Goal: Information Seeking & Learning: Learn about a topic

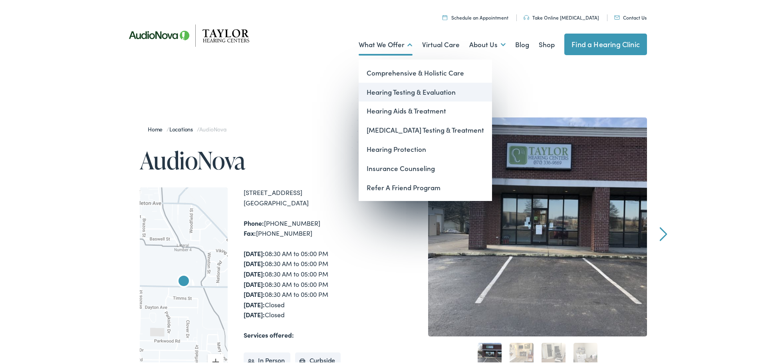
click at [373, 91] on link "Hearing Testing & Evaluation" at bounding box center [425, 90] width 133 height 19
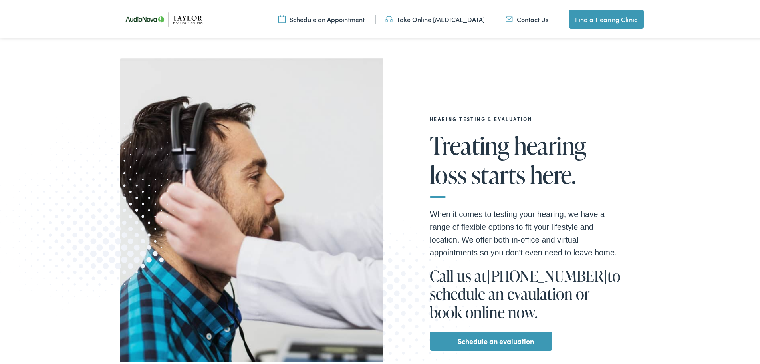
scroll to position [120, 0]
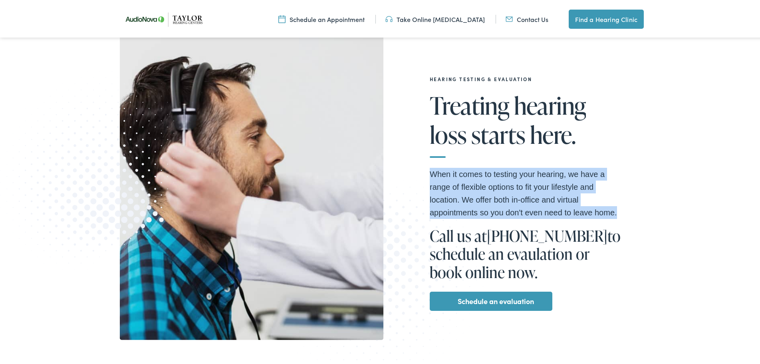
drag, startPoint x: 440, startPoint y: 176, endPoint x: 639, endPoint y: 214, distance: 202.9
click at [639, 214] on div "Hearing Testing & Evaluation Treating [MEDICAL_DATA] starts here. When it comes…" at bounding box center [528, 177] width 237 height 205
click at [495, 297] on link "Schedule an evaluation" at bounding box center [496, 299] width 76 height 13
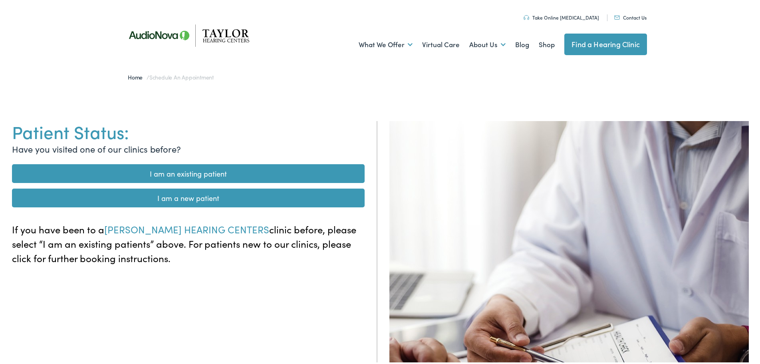
click at [177, 194] on link "I am a new patient" at bounding box center [188, 196] width 353 height 19
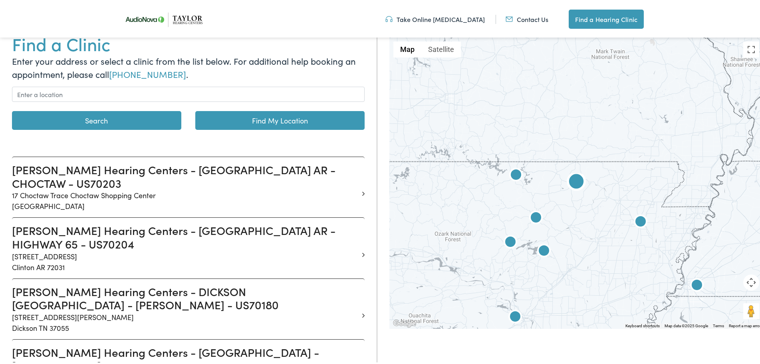
scroll to position [120, 0]
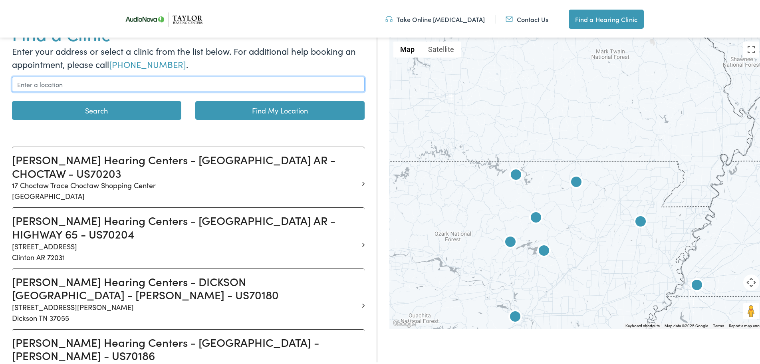
click at [103, 87] on input "text" at bounding box center [188, 82] width 353 height 15
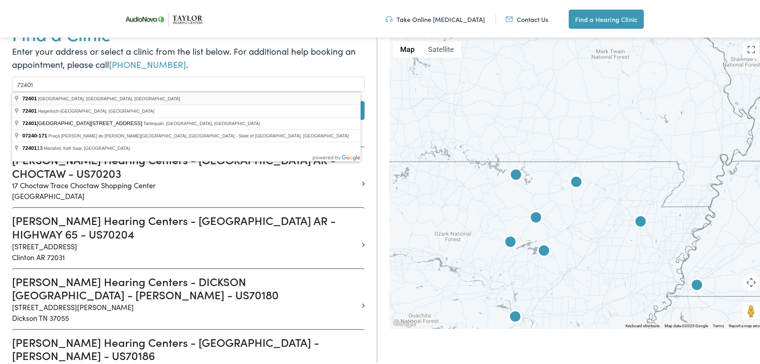
type input "Jonesboro, AR 72401, USA"
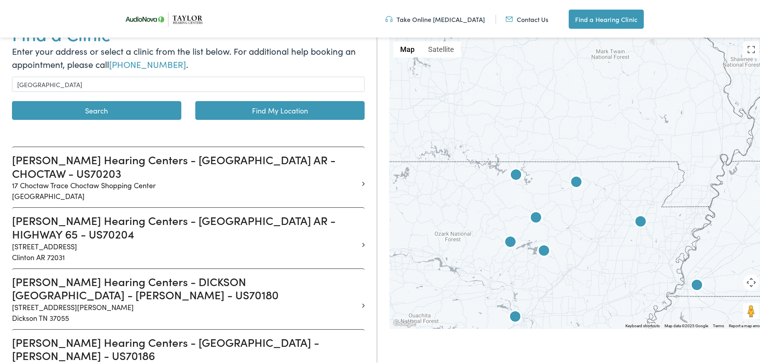
click at [83, 104] on button "Search" at bounding box center [96, 108] width 169 height 19
click at [104, 111] on button "Search" at bounding box center [96, 108] width 169 height 19
click at [638, 221] on img at bounding box center [640, 220] width 19 height 19
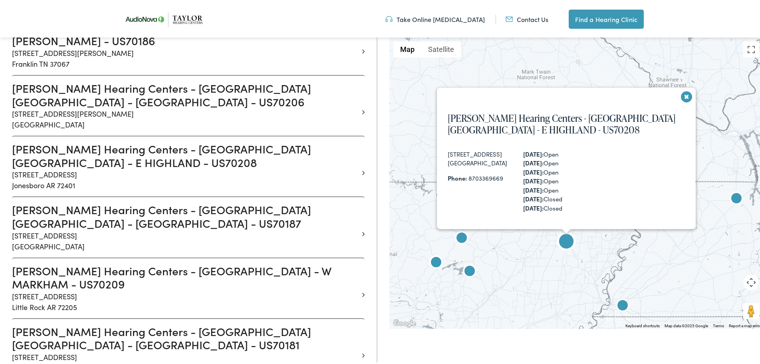
scroll to position [435, 0]
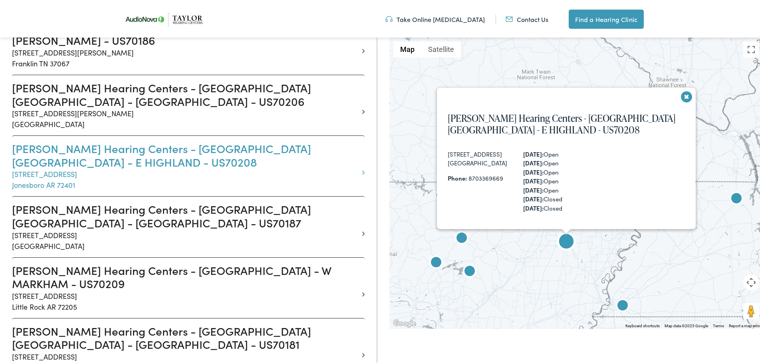
click at [90, 140] on h3 "Taylor Hearing Centers - JONESBORO AR - E HIGHLAND - US70208" at bounding box center [185, 153] width 347 height 27
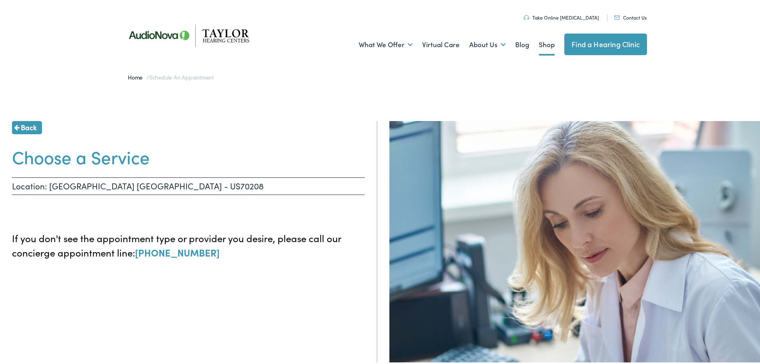
click at [543, 44] on link "Shop" at bounding box center [547, 43] width 16 height 30
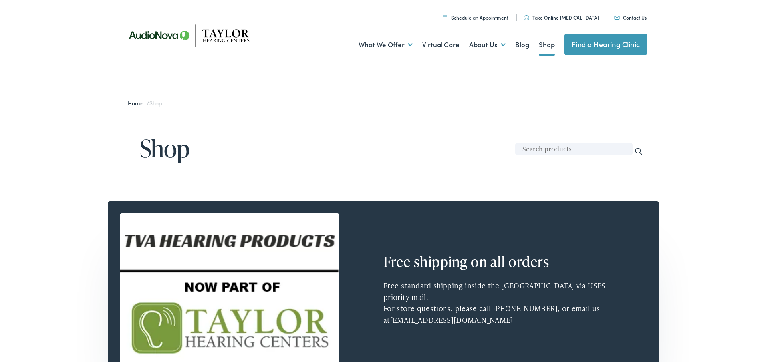
click at [564, 17] on link "Take Online [MEDICAL_DATA]" at bounding box center [562, 15] width 76 height 7
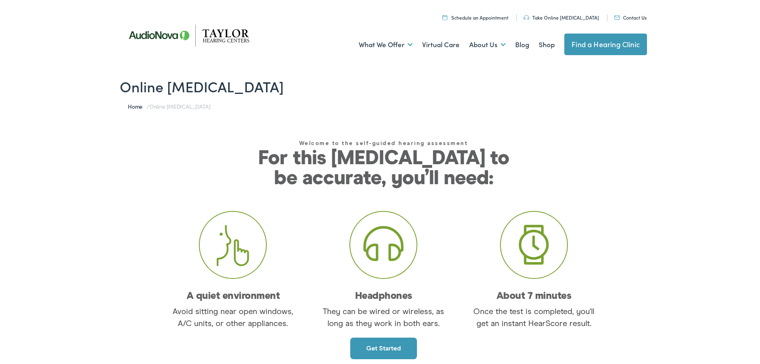
click at [377, 350] on link "Get started" at bounding box center [383, 347] width 67 height 22
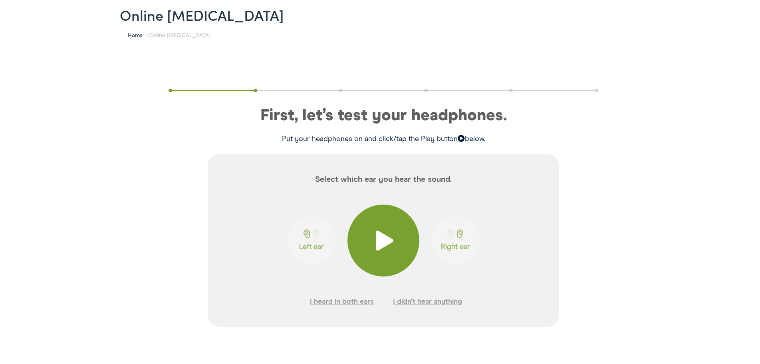
scroll to position [80, 0]
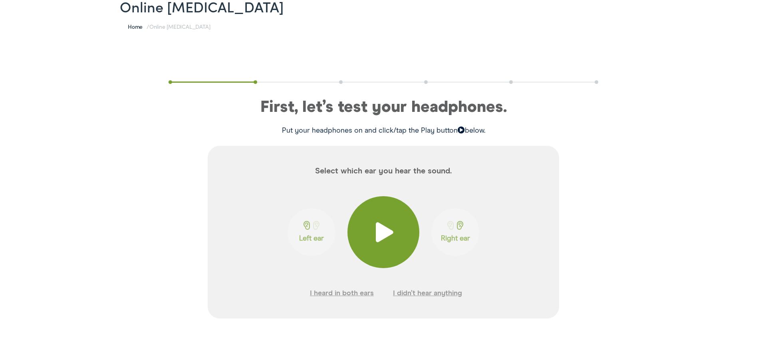
click at [382, 231] on span at bounding box center [384, 231] width 20 height 20
click at [456, 227] on span at bounding box center [460, 223] width 10 height 9
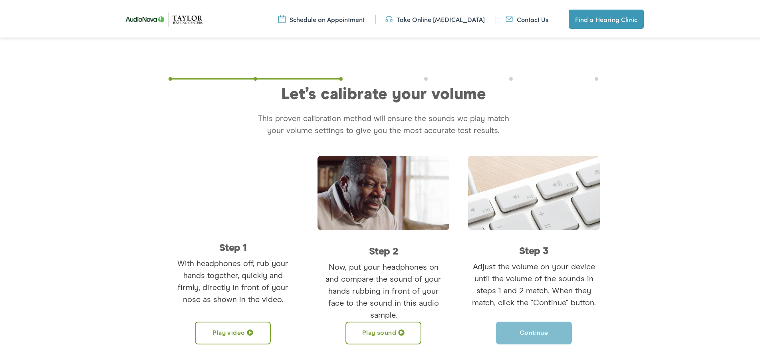
scroll to position [120, 0]
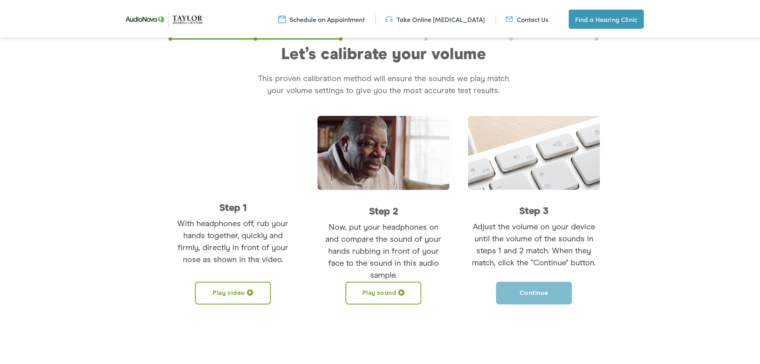
click at [398, 289] on span at bounding box center [401, 291] width 6 height 6
click at [523, 290] on button "Continue" at bounding box center [534, 291] width 76 height 23
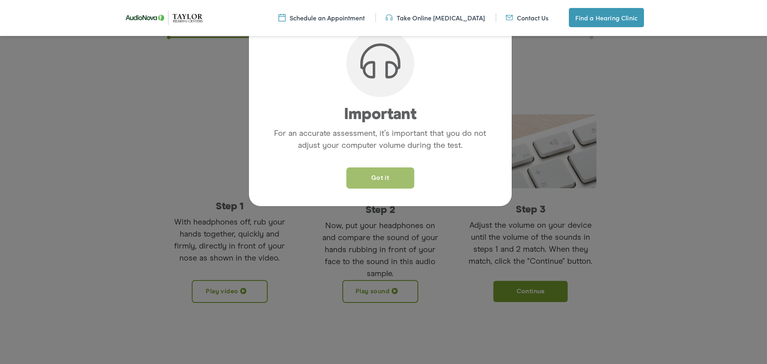
click at [390, 178] on button "Got it" at bounding box center [380, 177] width 68 height 21
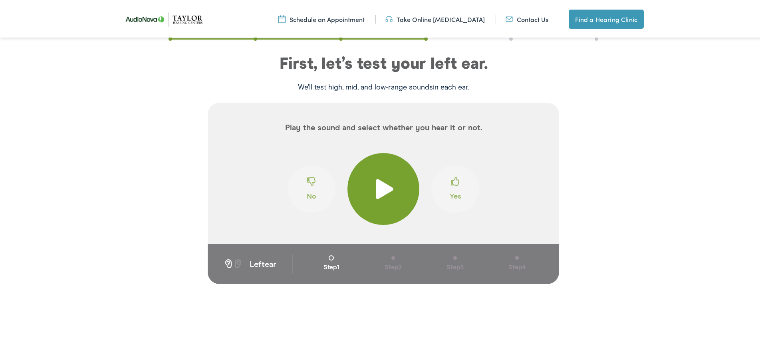
click at [384, 185] on span at bounding box center [384, 187] width 20 height 20
click at [457, 179] on button "Yes" at bounding box center [455, 187] width 48 height 48
click at [454, 187] on span at bounding box center [455, 182] width 9 height 15
click at [296, 180] on button "No" at bounding box center [312, 187] width 48 height 48
click at [456, 180] on button "Yes" at bounding box center [455, 187] width 48 height 48
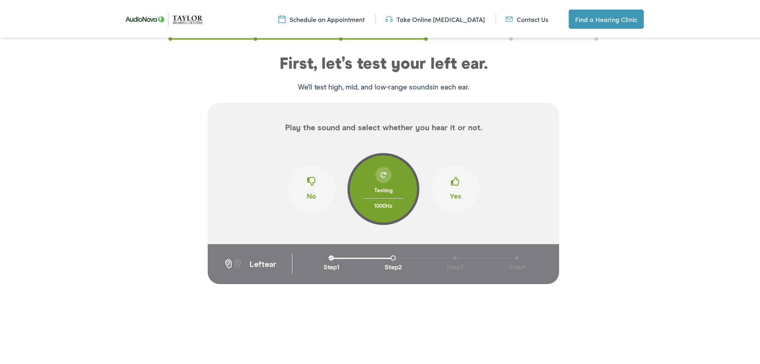
click at [463, 184] on button "Yes" at bounding box center [455, 187] width 48 height 48
click at [382, 176] on span at bounding box center [384, 174] width 6 height 6
click at [376, 179] on div at bounding box center [384, 173] width 16 height 16
click at [308, 181] on span at bounding box center [311, 182] width 9 height 15
click at [453, 180] on span at bounding box center [455, 182] width 9 height 15
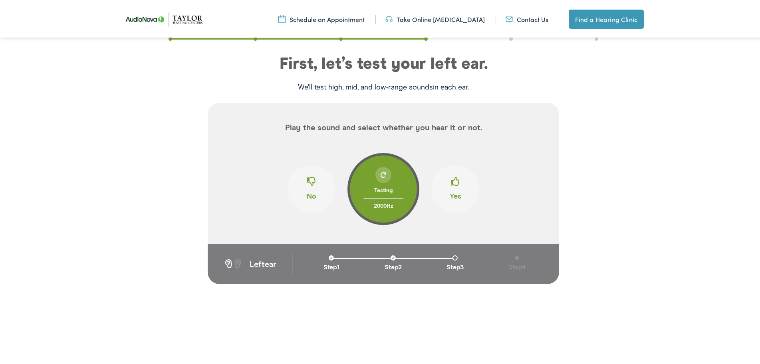
click at [459, 179] on button "Yes" at bounding box center [455, 187] width 48 height 48
click at [381, 172] on span at bounding box center [384, 174] width 6 height 6
click at [307, 178] on span at bounding box center [311, 182] width 9 height 15
click at [381, 175] on span at bounding box center [384, 174] width 6 height 6
click at [308, 184] on span at bounding box center [311, 182] width 9 height 15
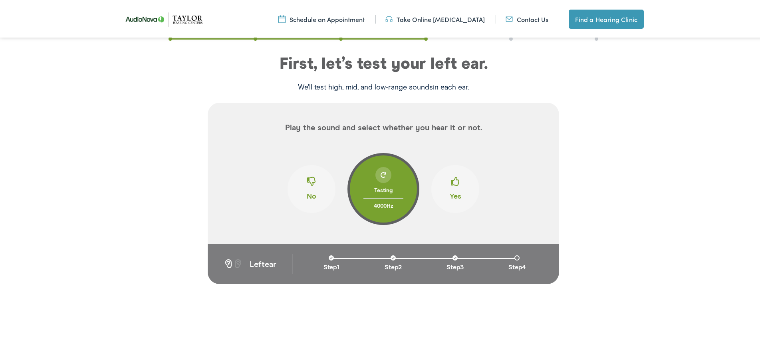
click at [455, 181] on span at bounding box center [455, 182] width 9 height 15
click at [453, 179] on span at bounding box center [455, 182] width 9 height 15
click at [383, 177] on div at bounding box center [384, 173] width 16 height 16
click at [311, 181] on span at bounding box center [311, 182] width 9 height 15
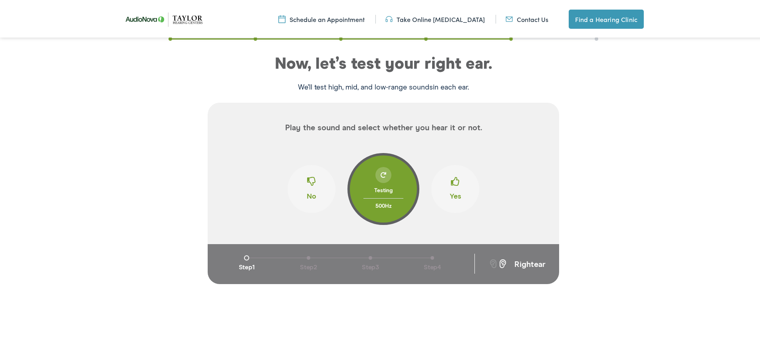
click at [456, 185] on span at bounding box center [455, 182] width 9 height 15
click at [315, 186] on button "No" at bounding box center [312, 187] width 48 height 48
click at [463, 179] on button "Yes" at bounding box center [455, 187] width 48 height 48
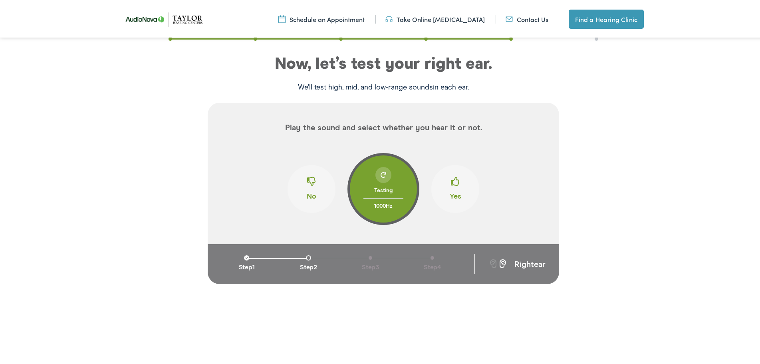
click at [463, 179] on button "Yes" at bounding box center [455, 187] width 48 height 48
click at [307, 185] on span at bounding box center [311, 182] width 9 height 15
click at [382, 169] on div at bounding box center [384, 173] width 16 height 16
click at [456, 180] on button "Yes" at bounding box center [455, 187] width 48 height 48
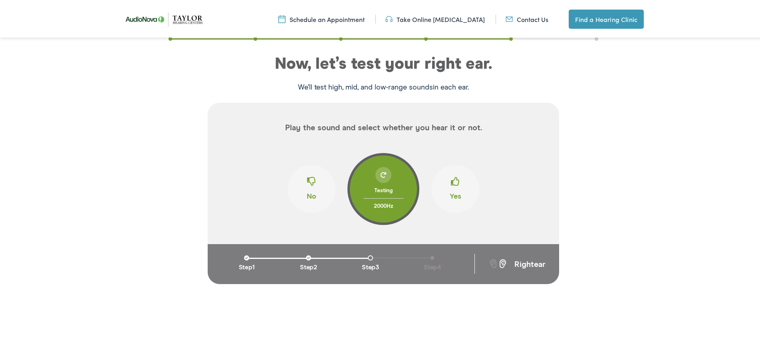
click at [456, 180] on button "Yes" at bounding box center [455, 187] width 48 height 48
click at [314, 179] on button "No" at bounding box center [312, 187] width 48 height 48
click at [302, 180] on button "No" at bounding box center [312, 187] width 48 height 48
click at [463, 189] on button "Yes" at bounding box center [455, 187] width 48 height 48
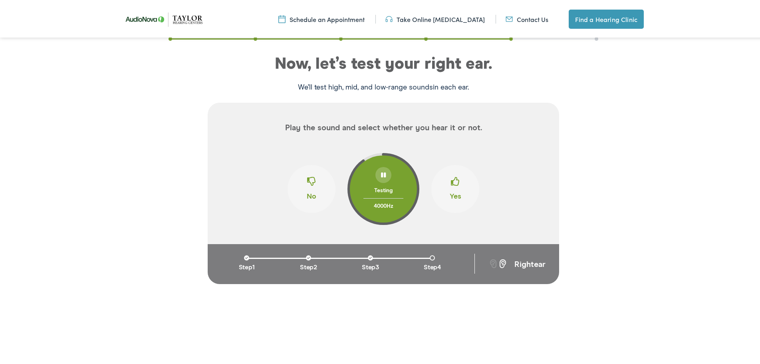
click at [463, 189] on button "Yes" at bounding box center [455, 187] width 48 height 48
click at [382, 174] on span at bounding box center [384, 174] width 6 height 6
click at [294, 183] on button "No" at bounding box center [312, 187] width 48 height 48
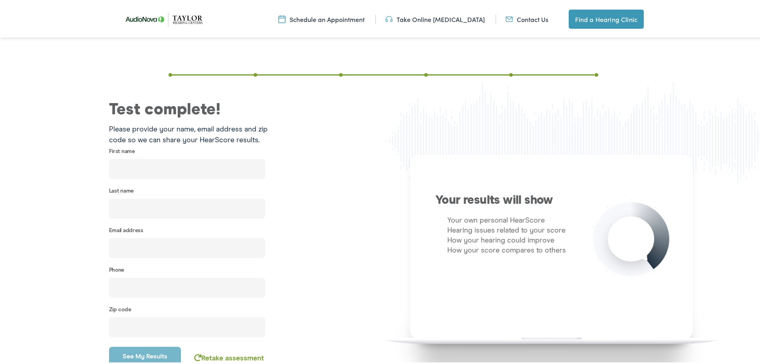
scroll to position [93, 0]
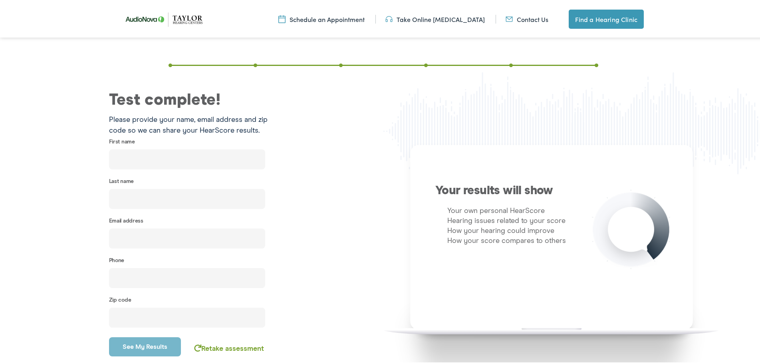
click at [170, 153] on input "text" at bounding box center [187, 158] width 156 height 20
type input "Taylor"
type input "Smith"
type input "tksmith15@icloud.com"
type input "(870) 819-8866"
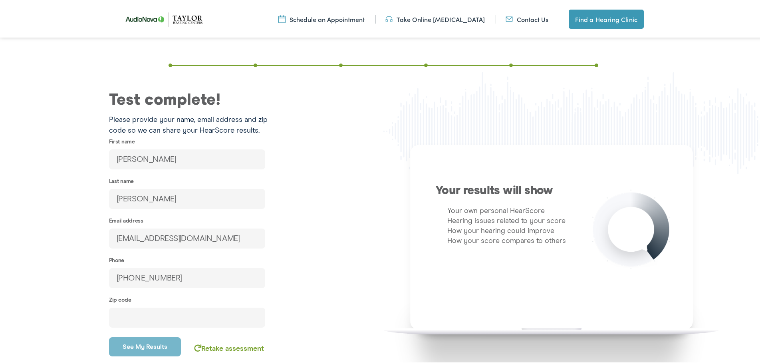
type input "72401"
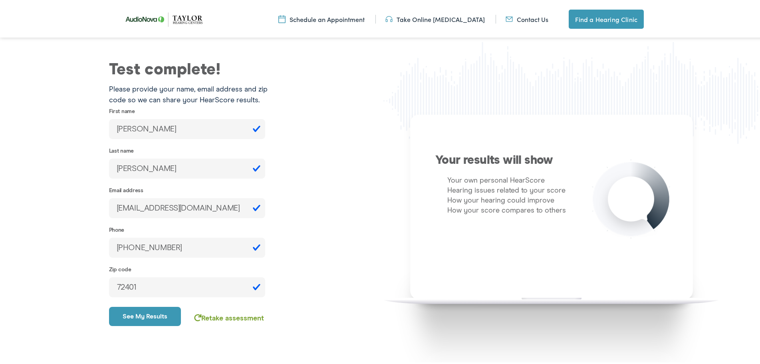
scroll to position [133, 0]
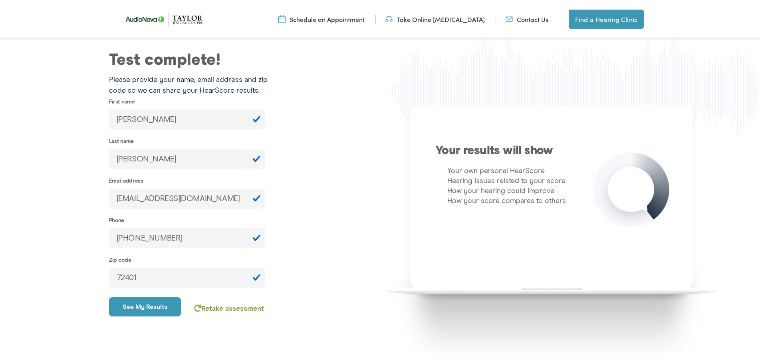
drag, startPoint x: 173, startPoint y: 239, endPoint x: 99, endPoint y: 237, distance: 73.1
click at [99, 237] on div "Test complete! Please provide your name, email address and zip code so we can s…" at bounding box center [192, 186] width 384 height 270
type input "(870) 351-5837"
drag, startPoint x: 223, startPoint y: 193, endPoint x: 41, endPoint y: 193, distance: 182.6
click at [41, 193] on div "Test complete! Please provide your name, email address and zip code so we can s…" at bounding box center [192, 186] width 384 height 270
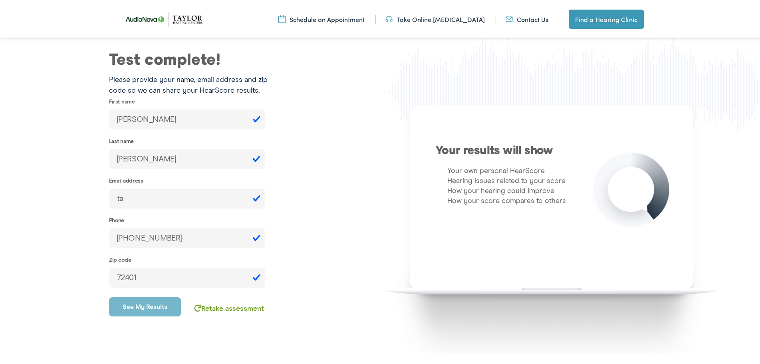
type input "t"
type input "tksmith15@icloud.com"
click at [141, 306] on button "See my results" at bounding box center [145, 305] width 72 height 19
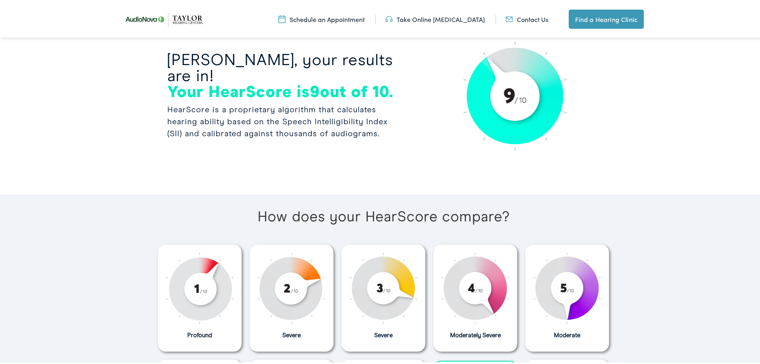
scroll to position [213, 0]
